Goal: Navigation & Orientation: Find specific page/section

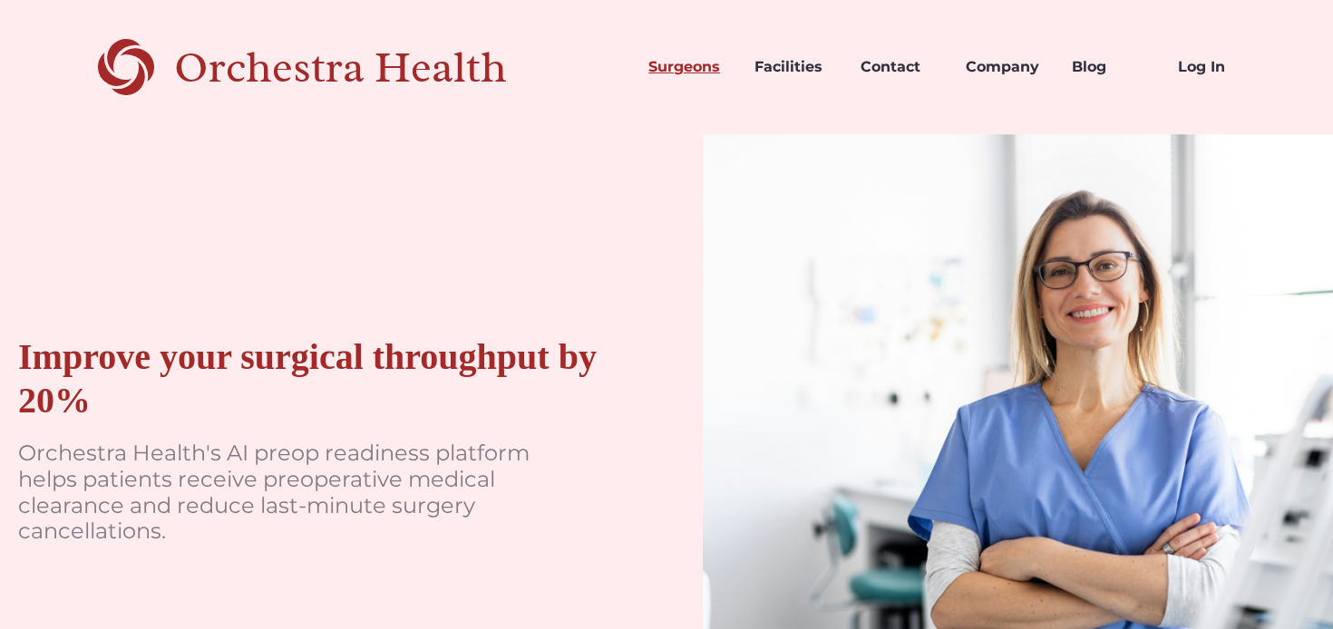
click at [689, 76] on link "Surgeons" at bounding box center [687, 67] width 106 height 62
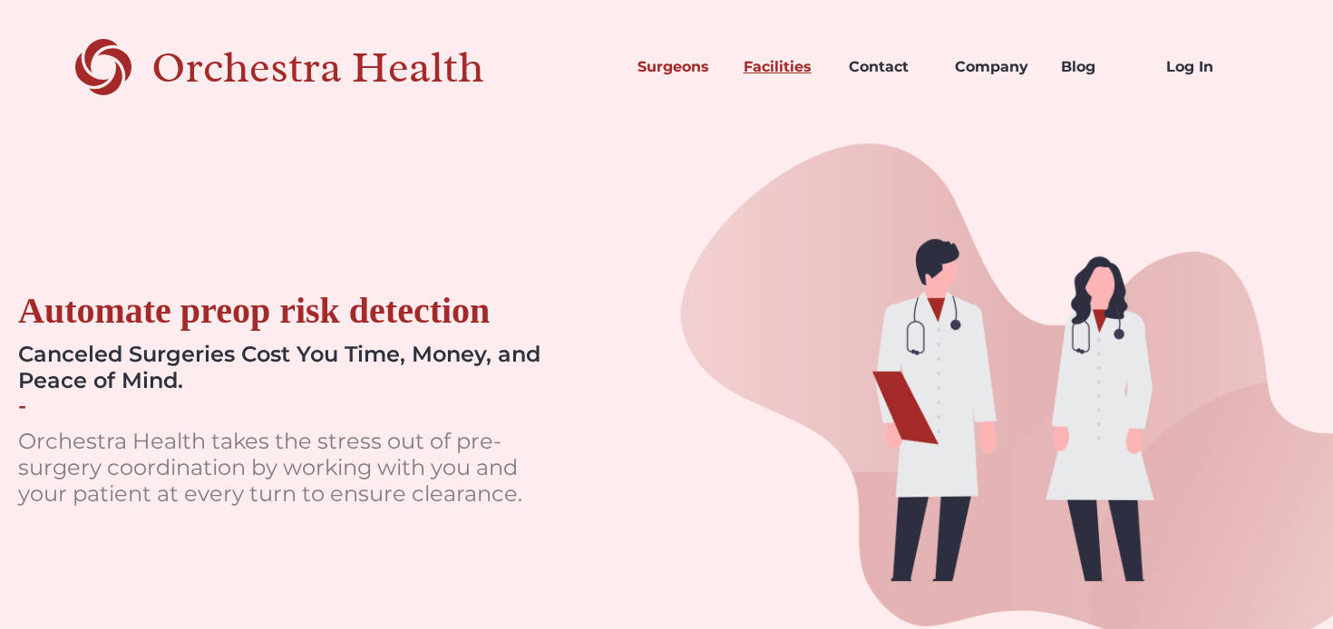
click at [798, 65] on link "Facilities" at bounding box center [782, 67] width 106 height 62
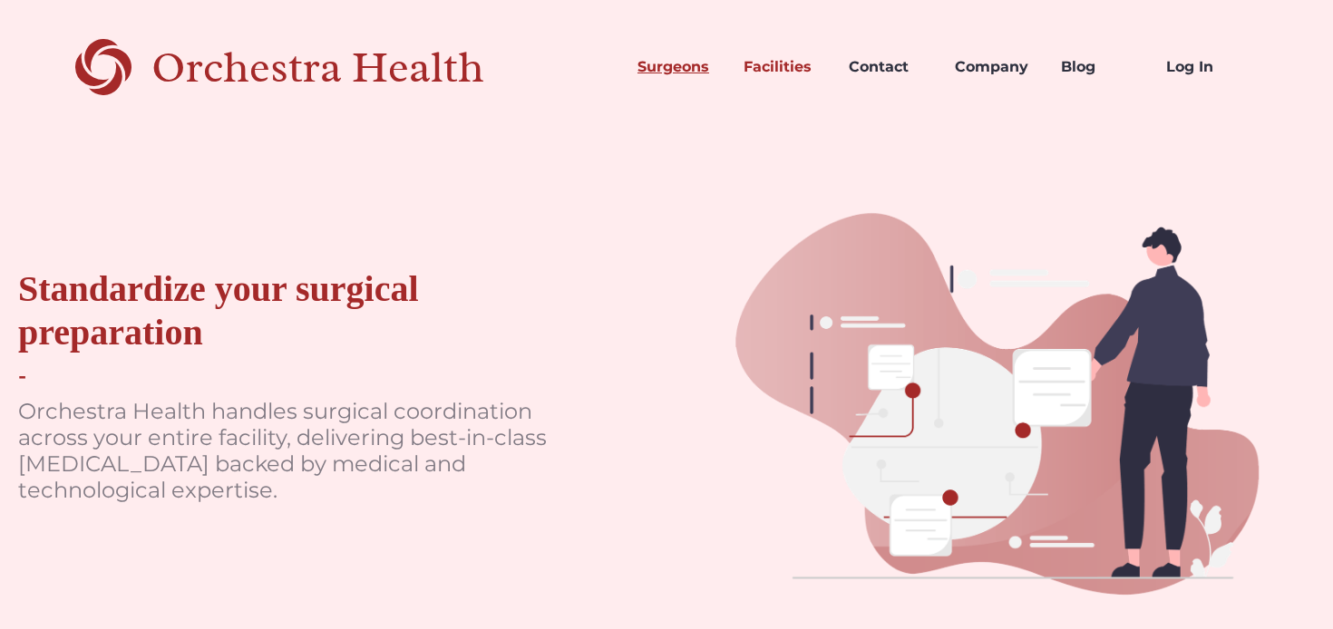
click at [682, 67] on link "Surgeons" at bounding box center [676, 67] width 106 height 62
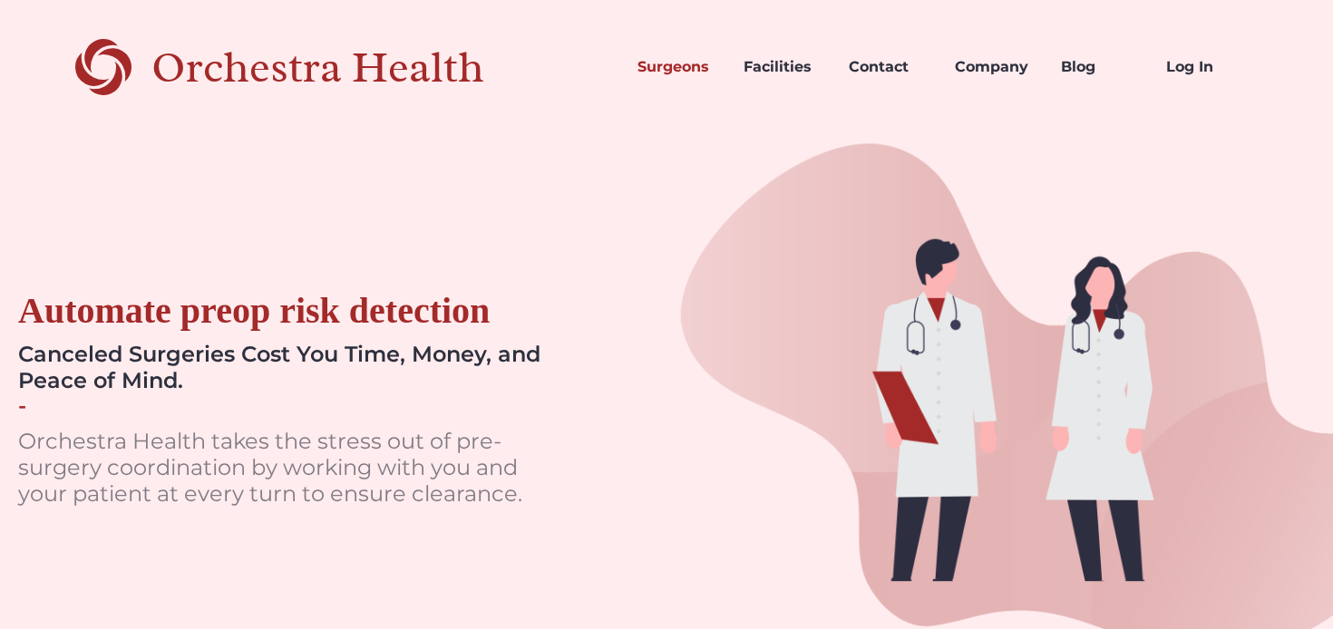
click at [385, 75] on div "Orchestra Health" at bounding box center [349, 67] width 396 height 37
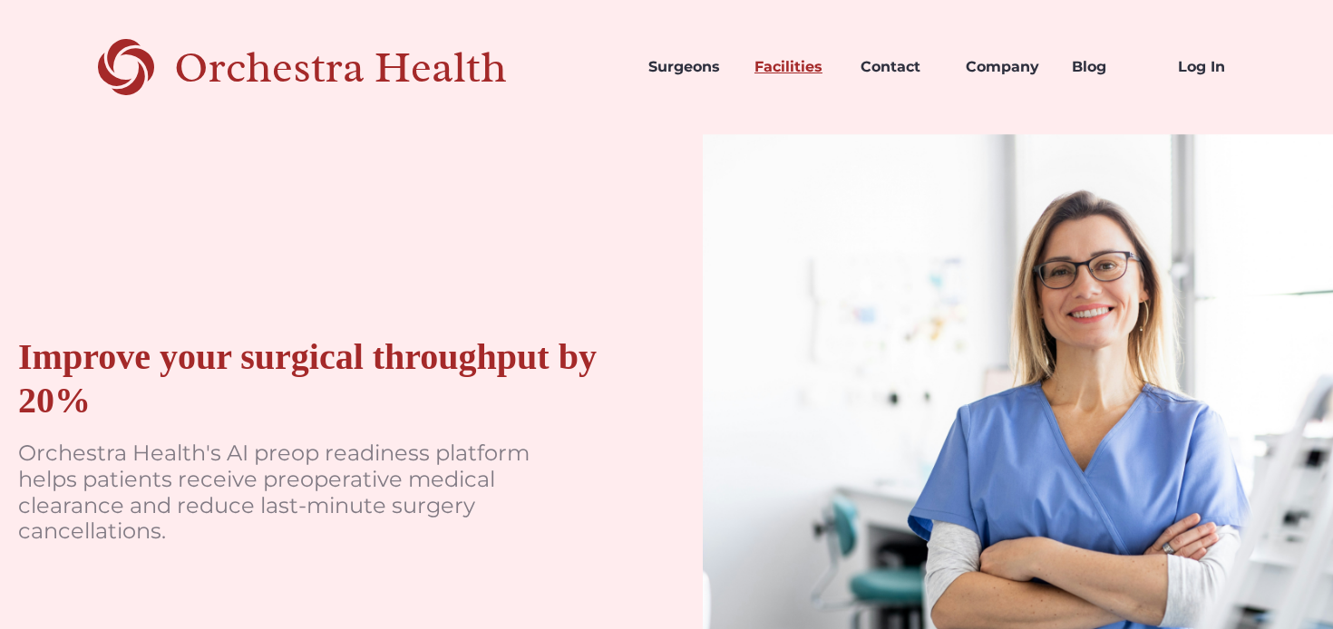
click at [798, 63] on link "Facilities" at bounding box center [793, 67] width 106 height 62
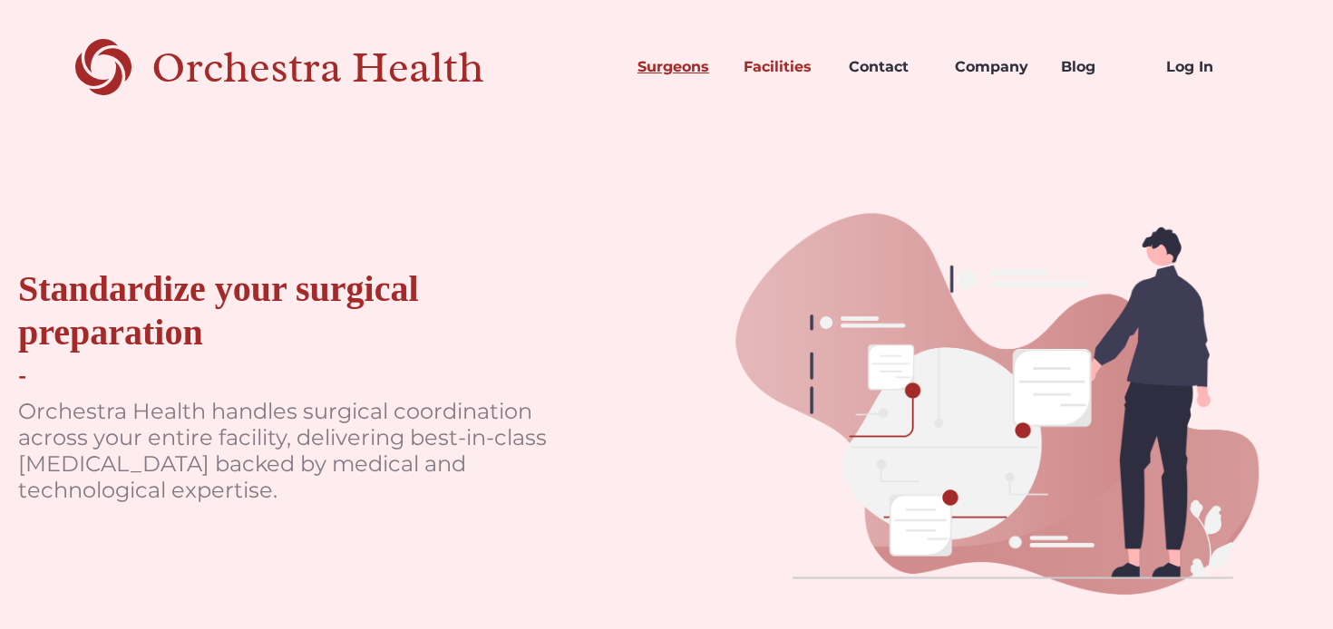
click at [672, 61] on link "Surgeons" at bounding box center [676, 67] width 106 height 62
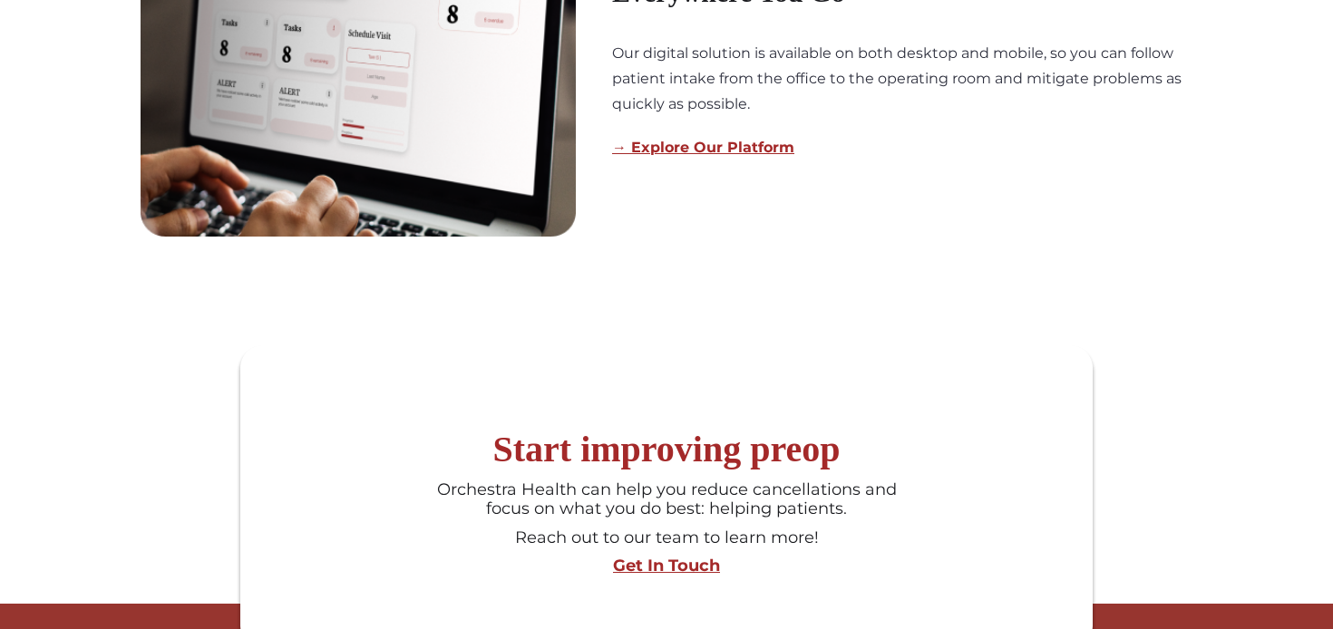
scroll to position [1917, 0]
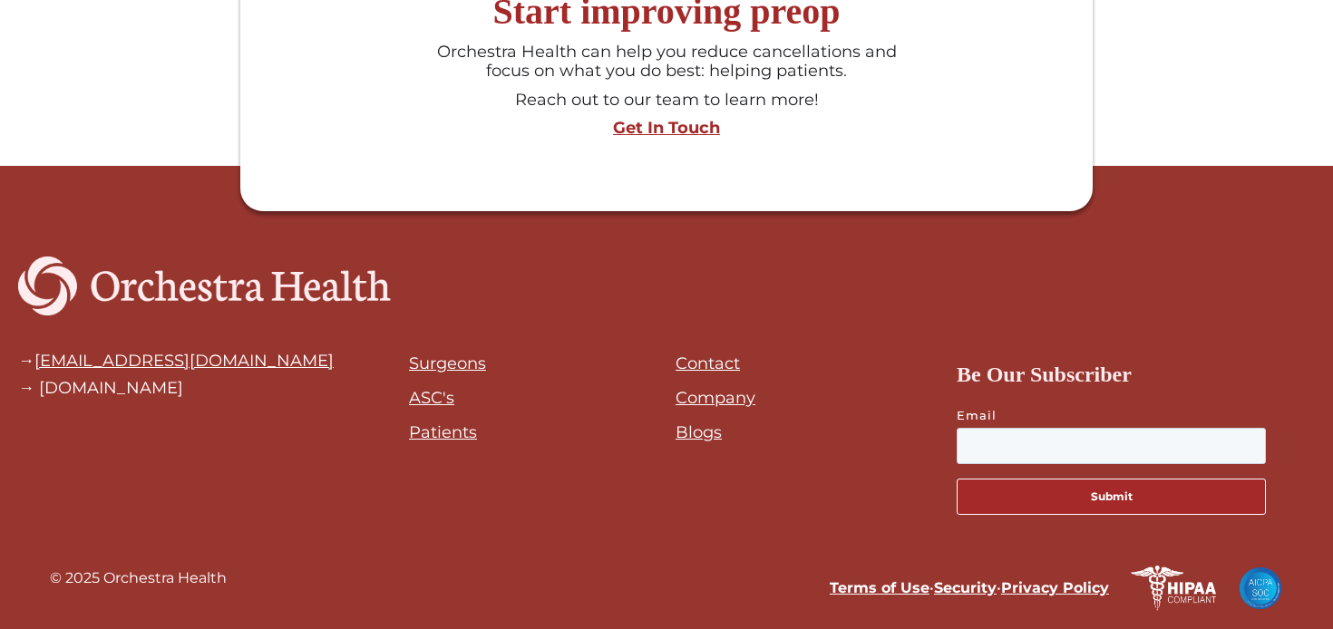
click at [449, 401] on link "ASC's" at bounding box center [431, 398] width 45 height 20
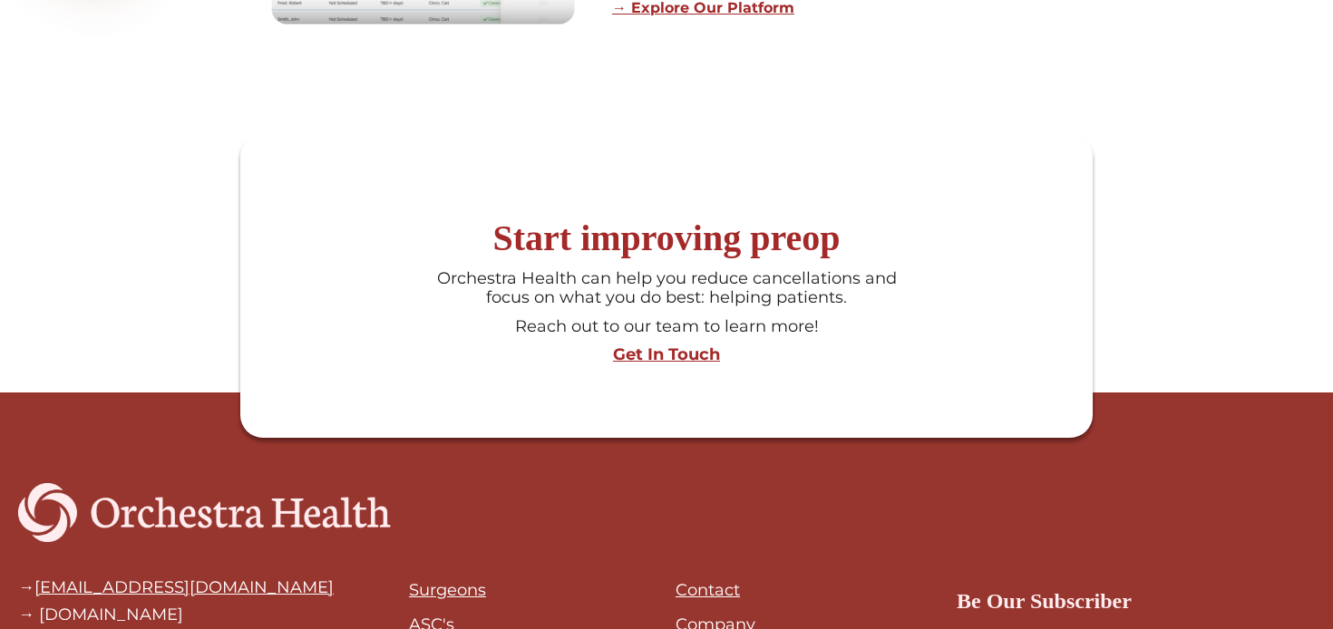
scroll to position [1792, 0]
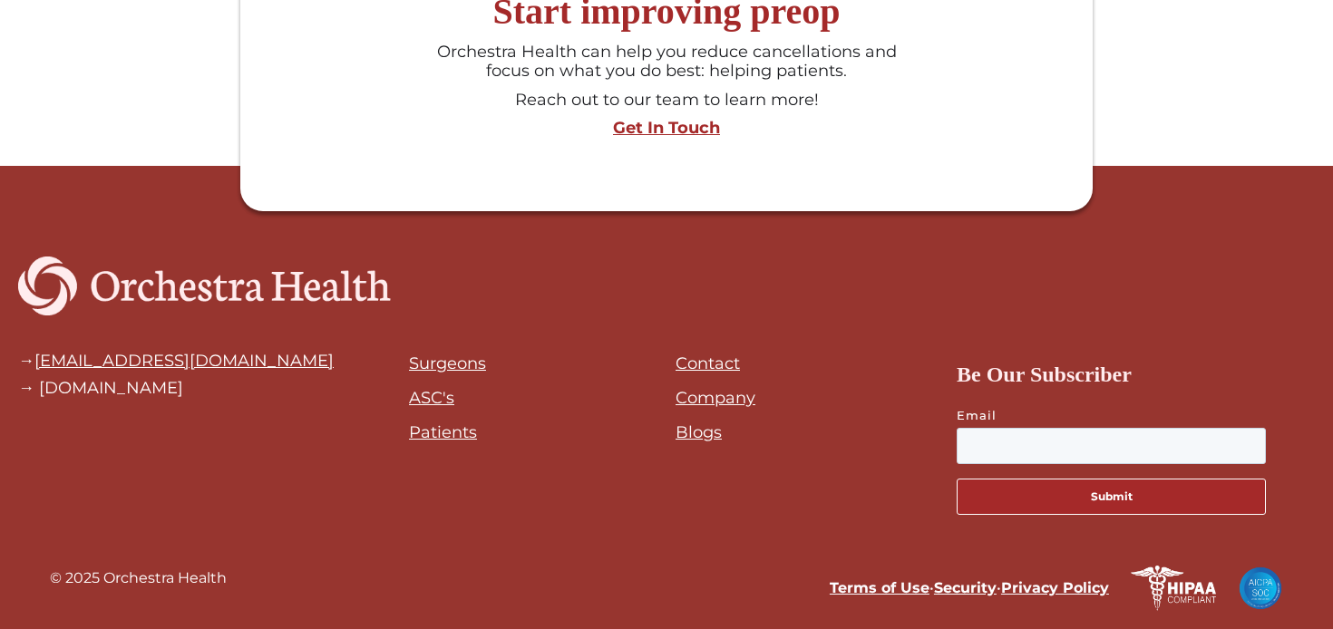
click at [485, 373] on link "Surgeons" at bounding box center [447, 364] width 77 height 20
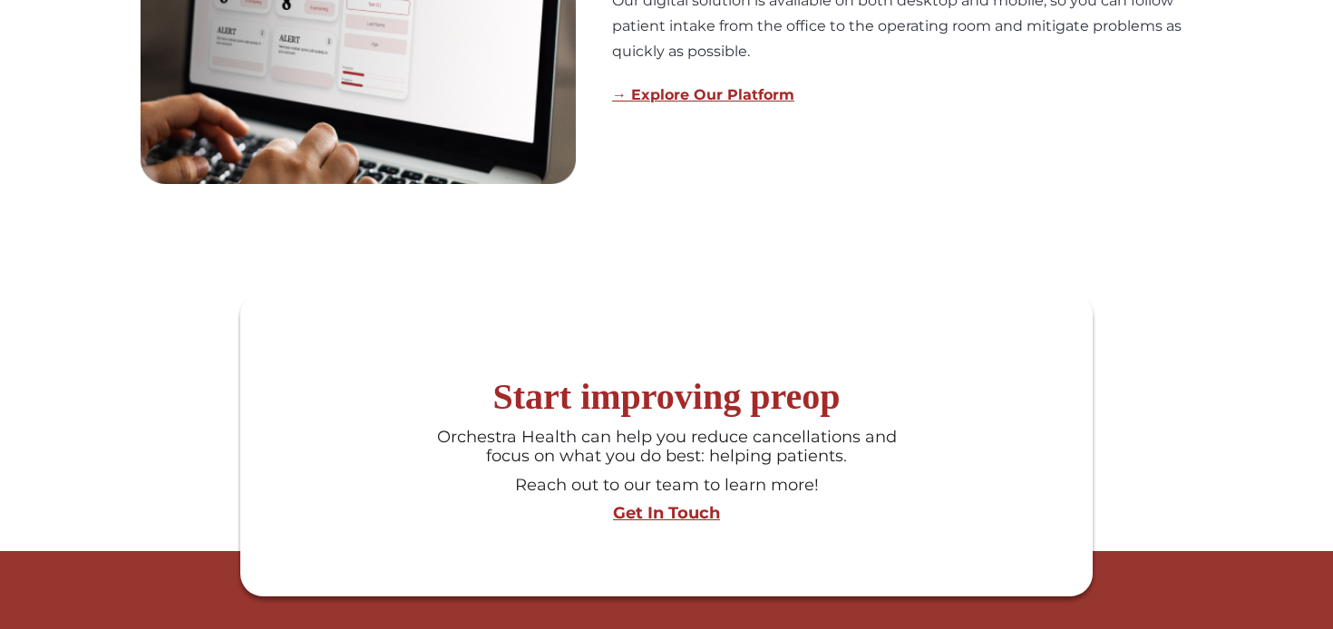
scroll to position [1850, 0]
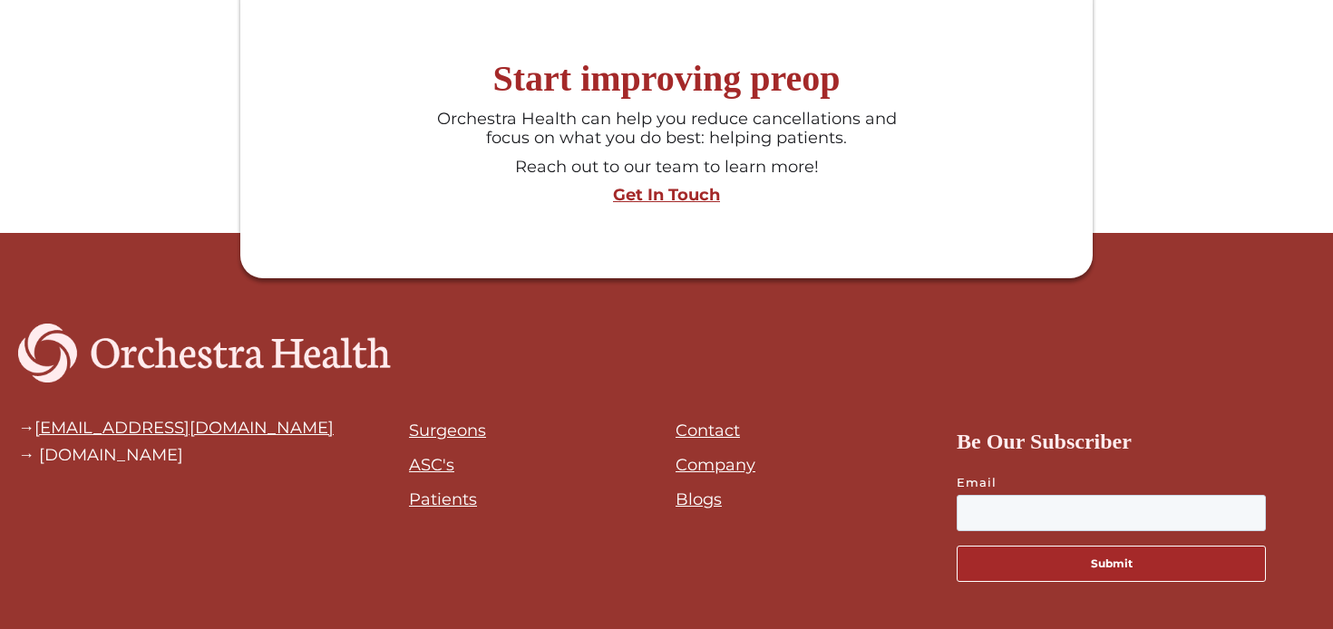
click at [840, 417] on div "Contact Company Blogs" at bounding box center [800, 499] width 249 height 196
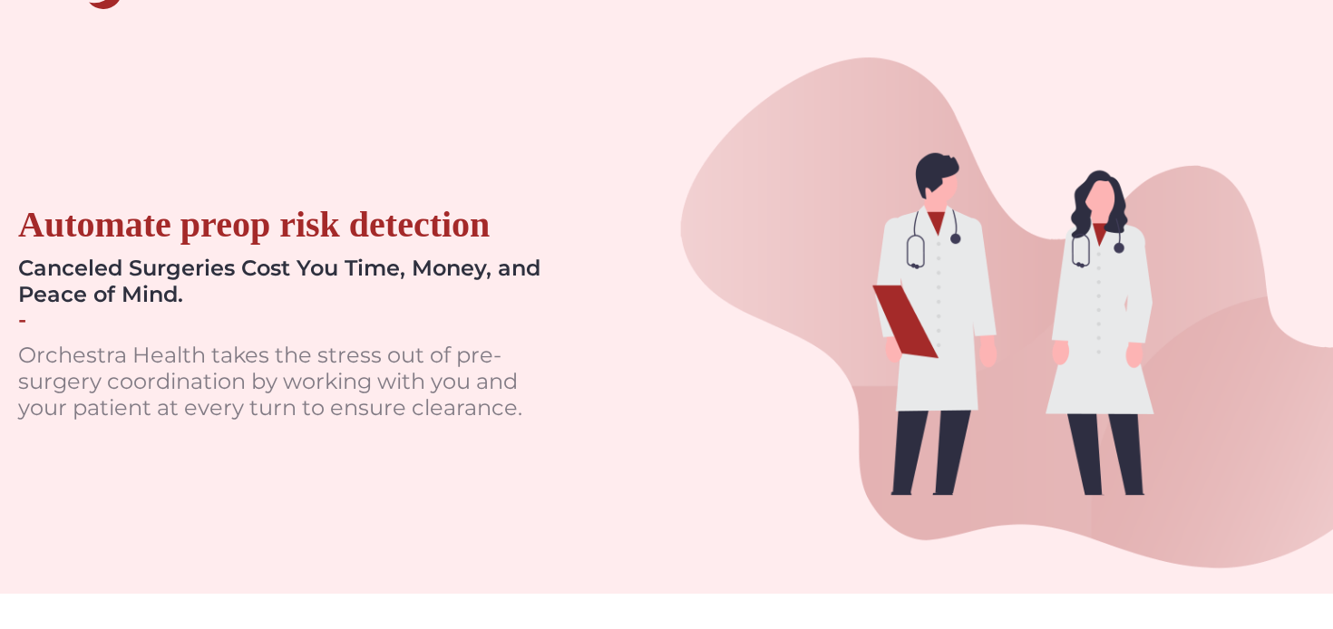
scroll to position [0, 0]
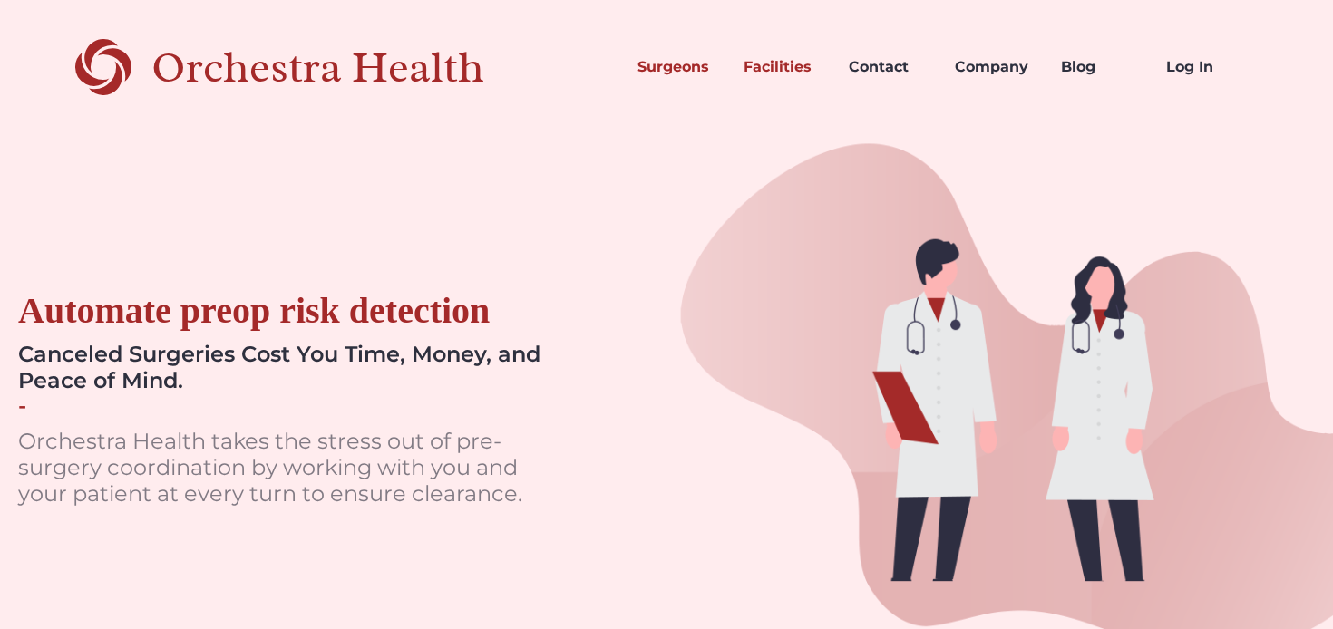
click at [793, 81] on link "Facilities" at bounding box center [782, 67] width 106 height 62
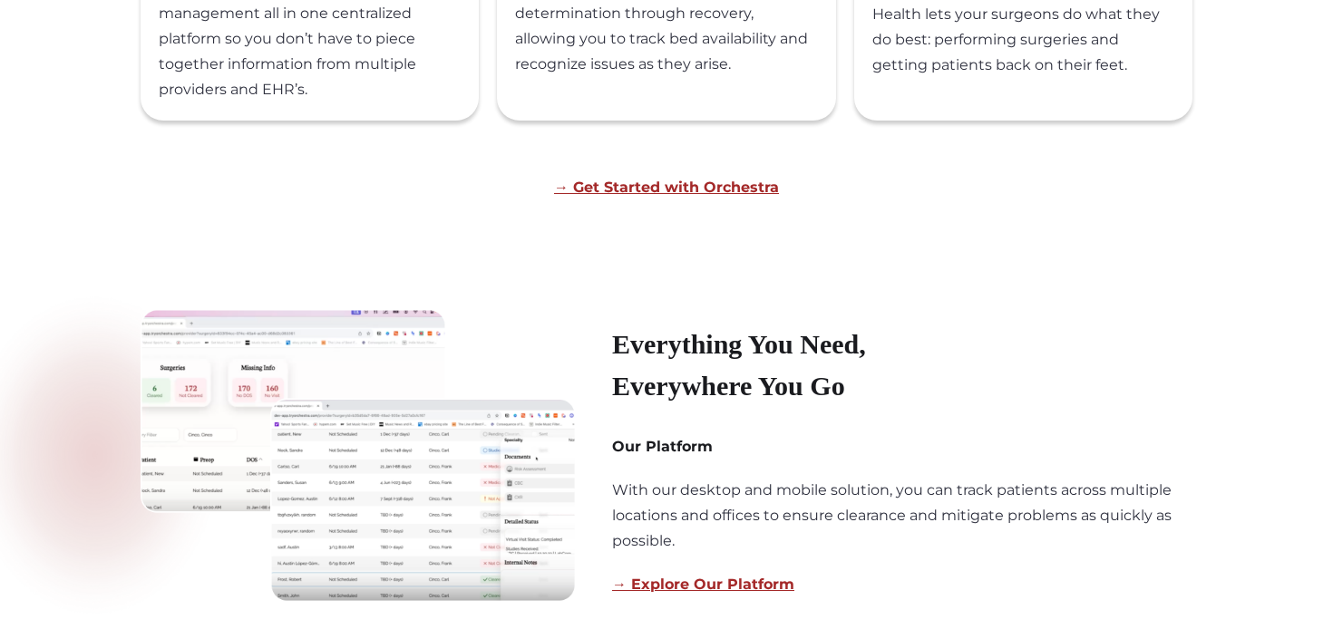
scroll to position [990, 0]
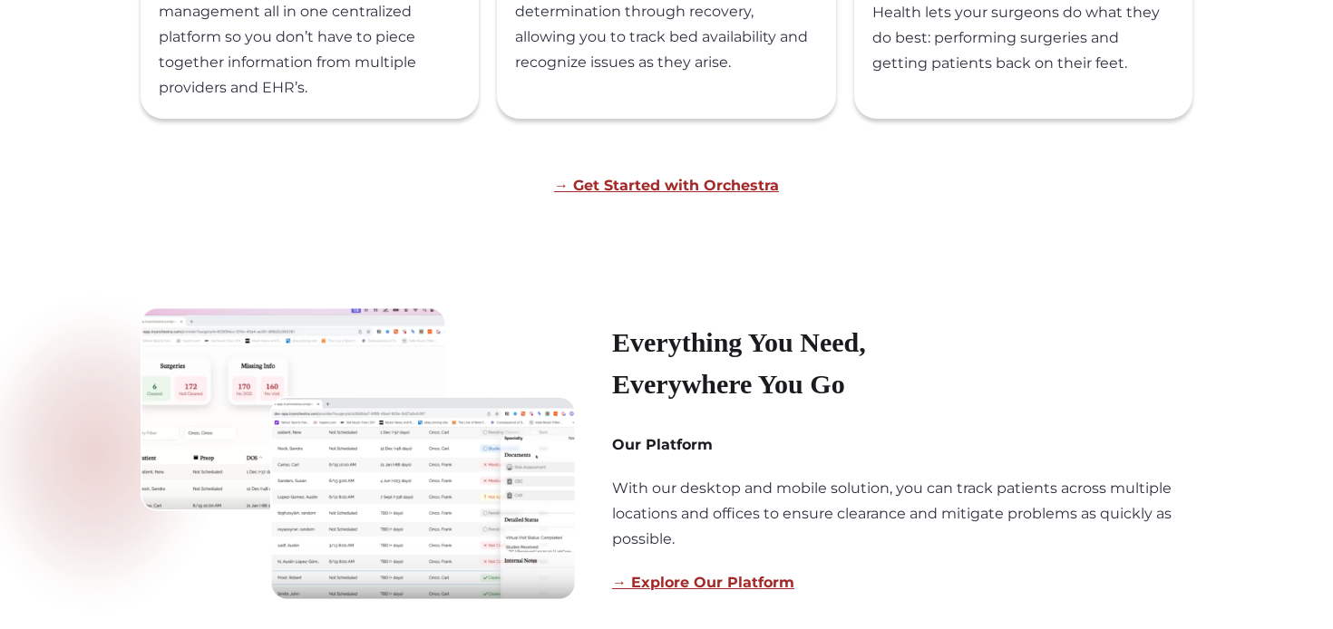
click at [399, 460] on img at bounding box center [358, 453] width 435 height 293
click at [395, 371] on img at bounding box center [358, 453] width 435 height 293
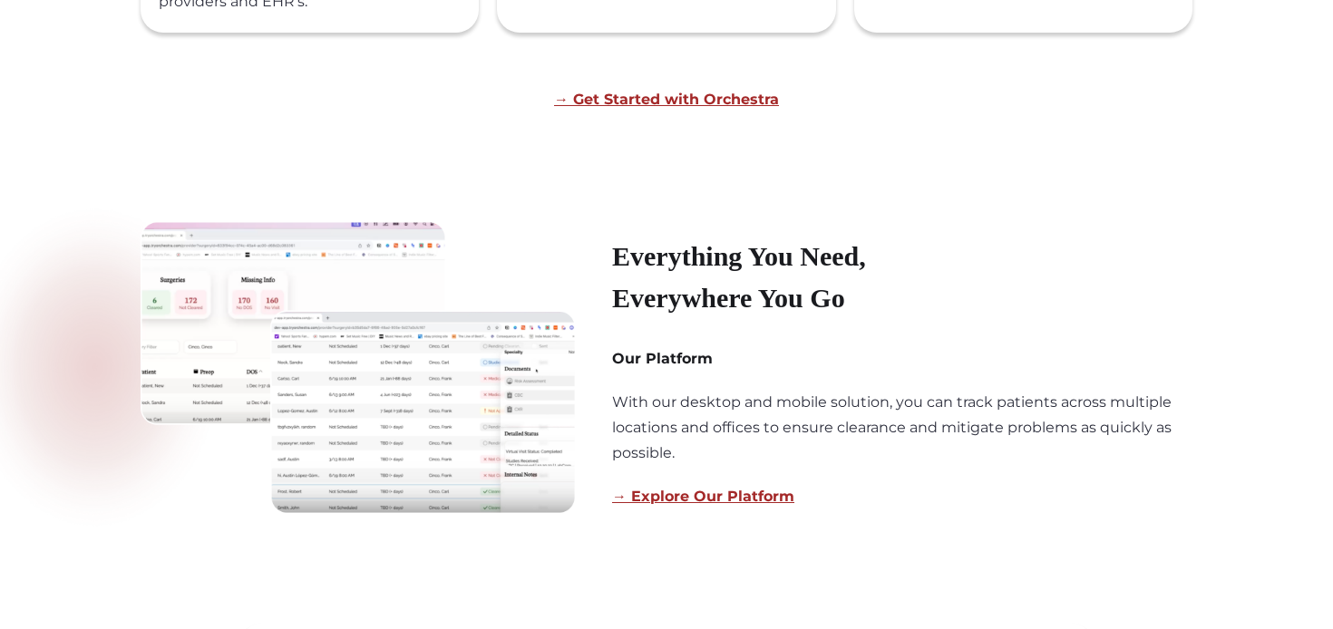
scroll to position [1117, 0]
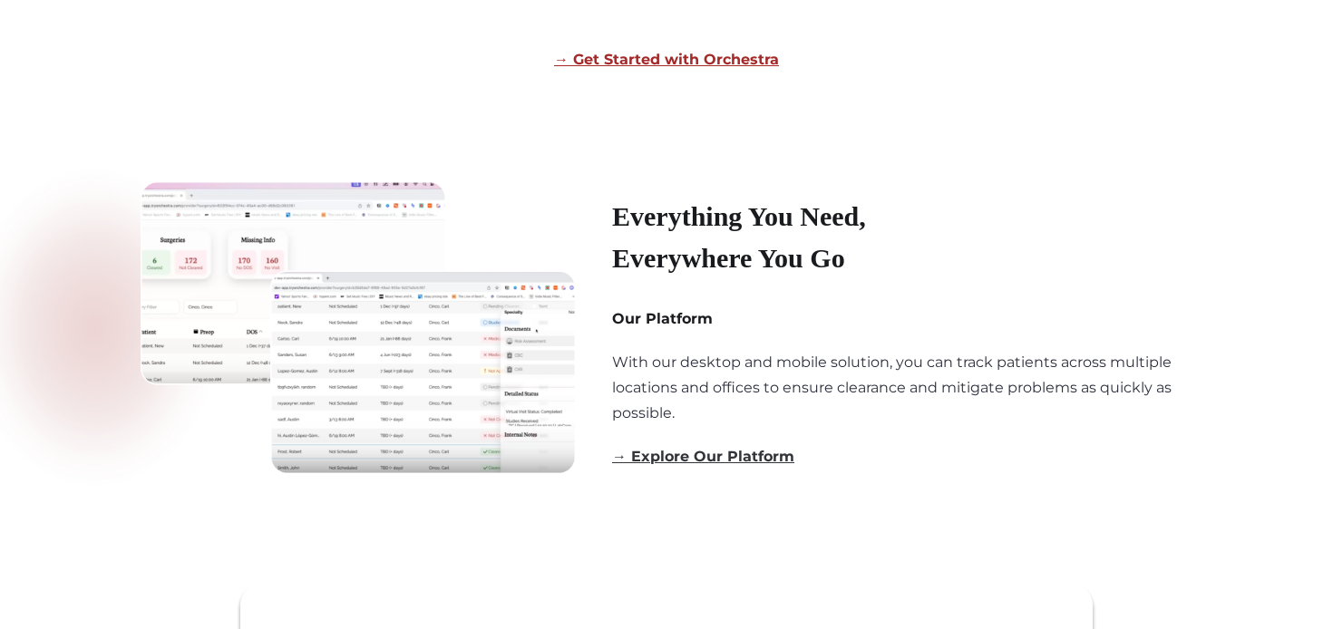
click at [766, 458] on link "→ Explore Our Platform" at bounding box center [703, 456] width 182 height 17
